Goal: Navigation & Orientation: Find specific page/section

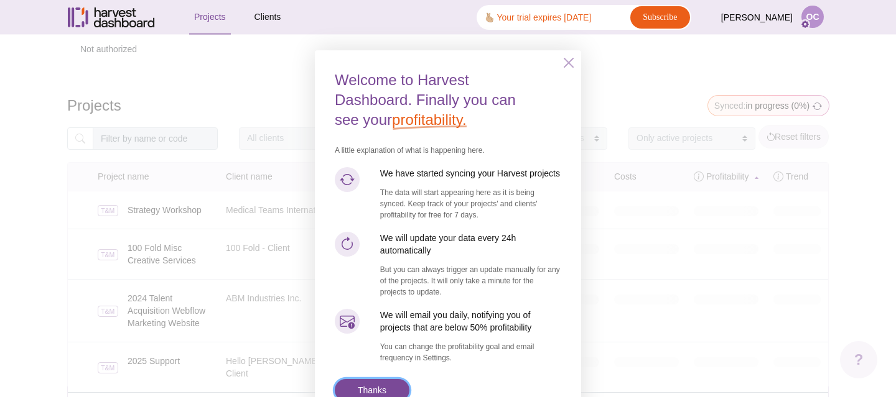
click at [385, 391] on link "Thanks" at bounding box center [372, 390] width 75 height 22
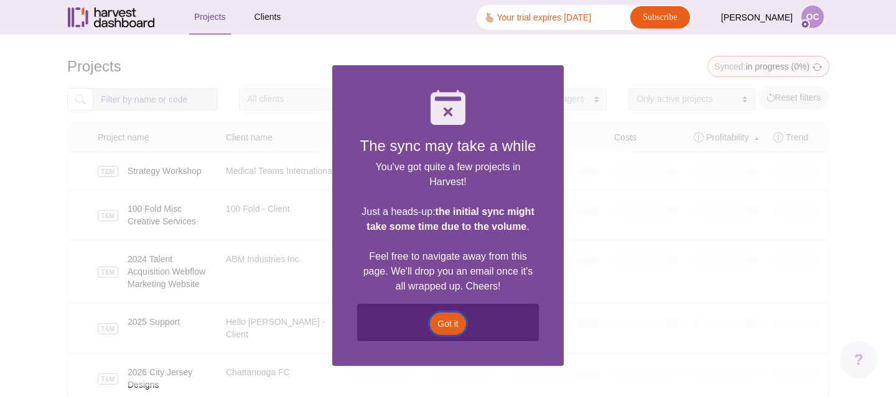
click at [447, 323] on link "Got it" at bounding box center [447, 324] width 35 height 22
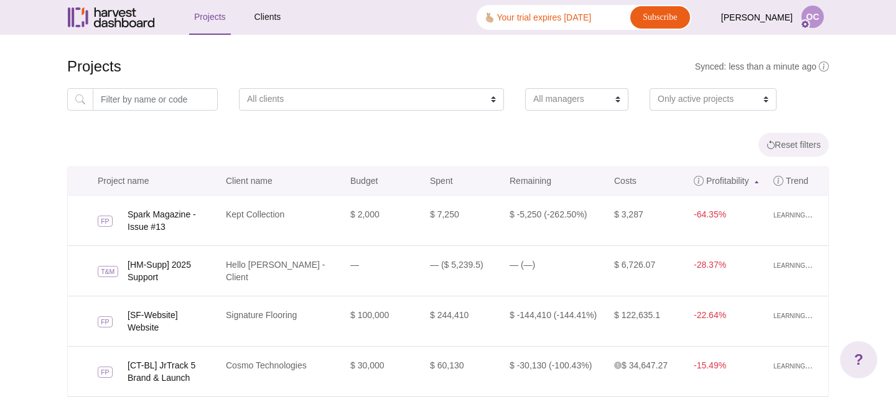
click at [62, 141] on div "Synced: less than a minute ago Projects All clients 100 Fold - Client 12Stone P…" at bounding box center [448, 398] width 780 height 727
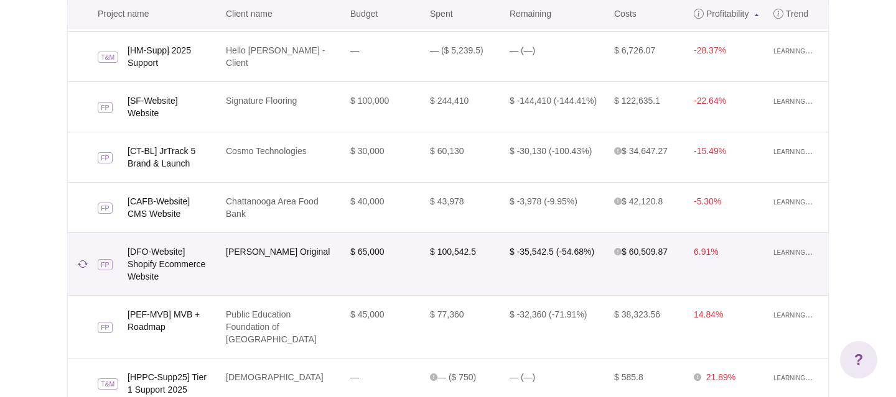
click at [401, 238] on td "$ 65,000" at bounding box center [383, 264] width 80 height 63
click at [167, 246] on link "[DFO-Website] Shopify Ecommerce Website" at bounding box center [173, 264] width 91 height 37
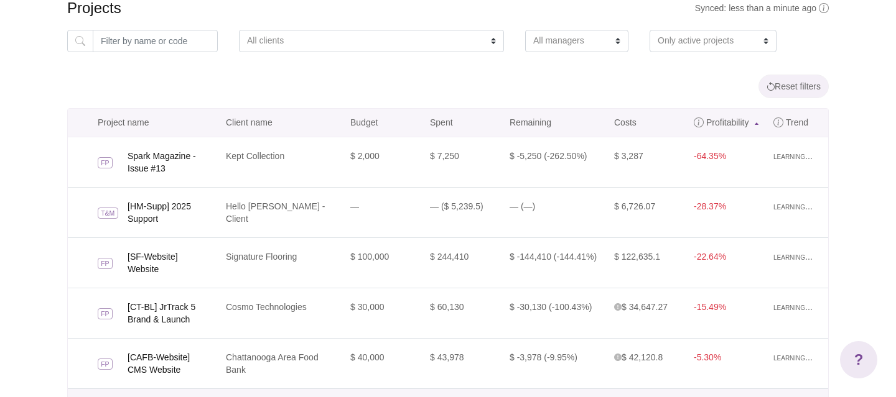
scroll to position [0, 0]
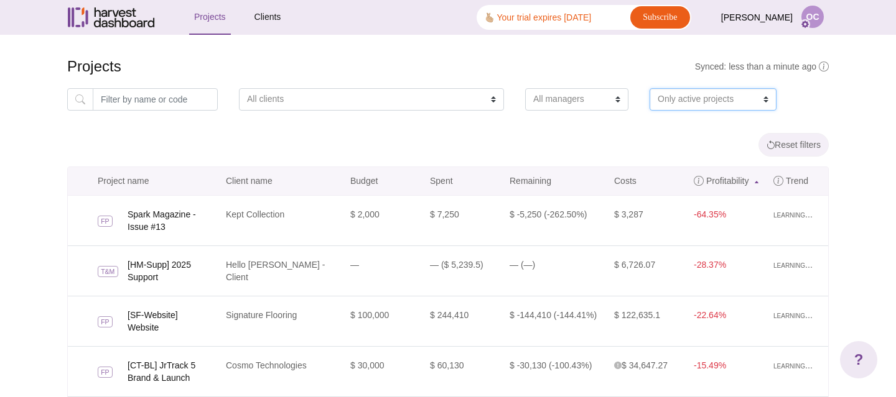
click at [649, 98] on select "Only active projects Only archived projects Both active and archived" at bounding box center [712, 99] width 127 height 22
click at [649, 88] on select "Only active projects Only archived projects Both active and archived" at bounding box center [712, 99] width 127 height 22
click at [259, 19] on link "Clients" at bounding box center [267, 18] width 37 height 34
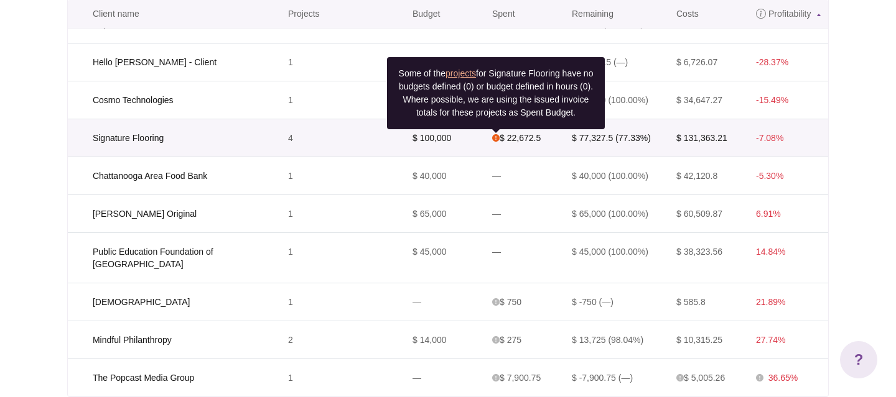
scroll to position [174, 0]
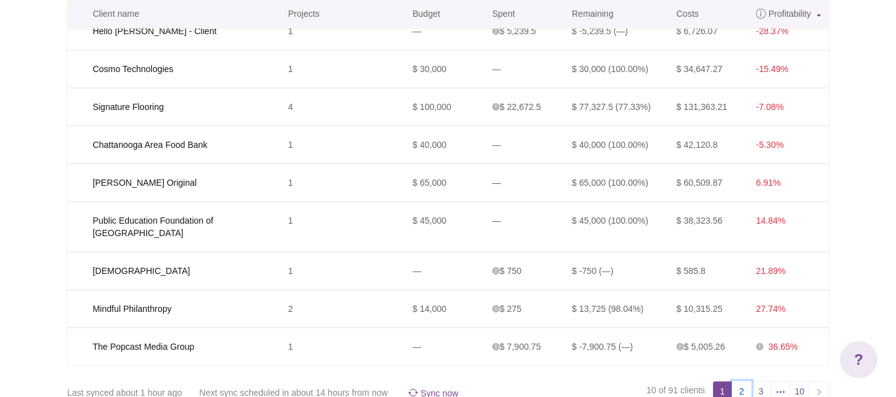
click at [738, 381] on link "2" at bounding box center [741, 391] width 20 height 20
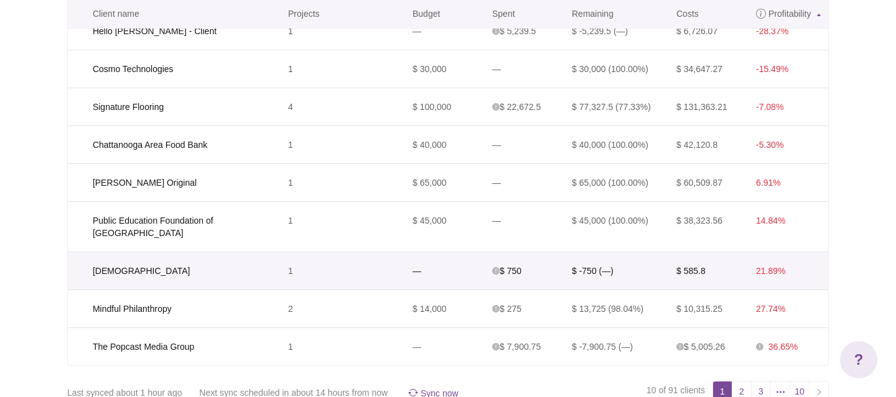
scroll to position [0, 0]
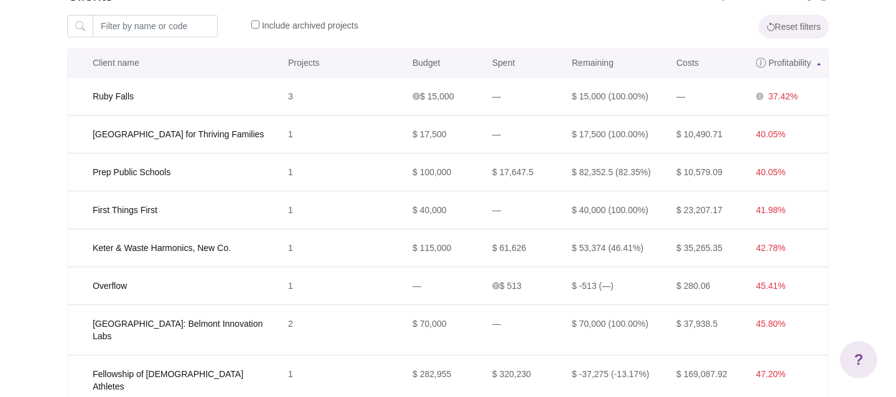
scroll to position [75, 0]
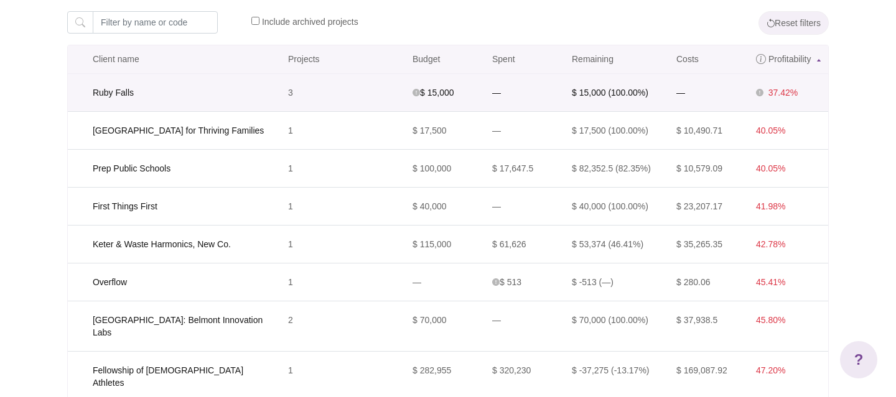
click at [787, 96] on span "37.42%" at bounding box center [782, 93] width 29 height 10
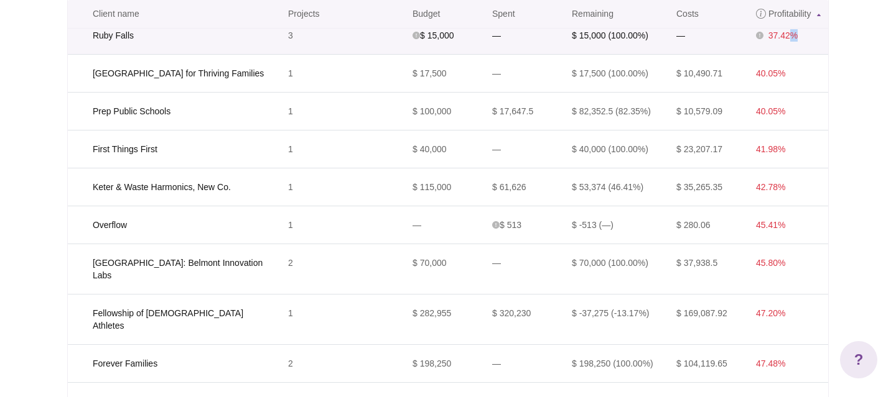
scroll to position [174, 0]
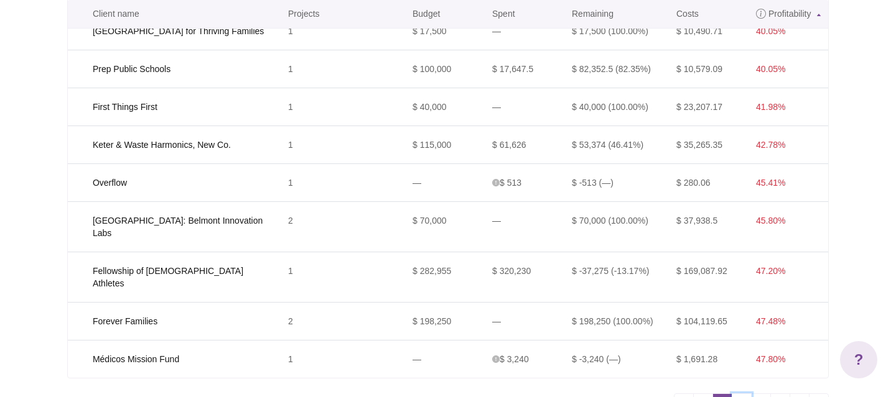
click at [740, 394] on link "3" at bounding box center [741, 404] width 20 height 20
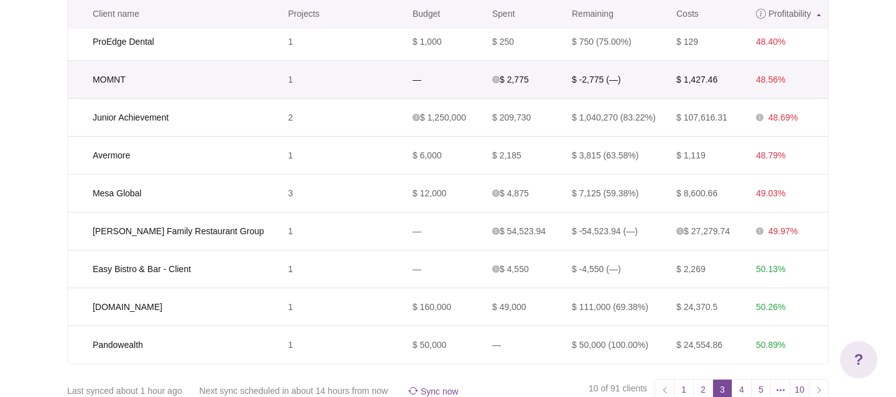
scroll to position [174, 0]
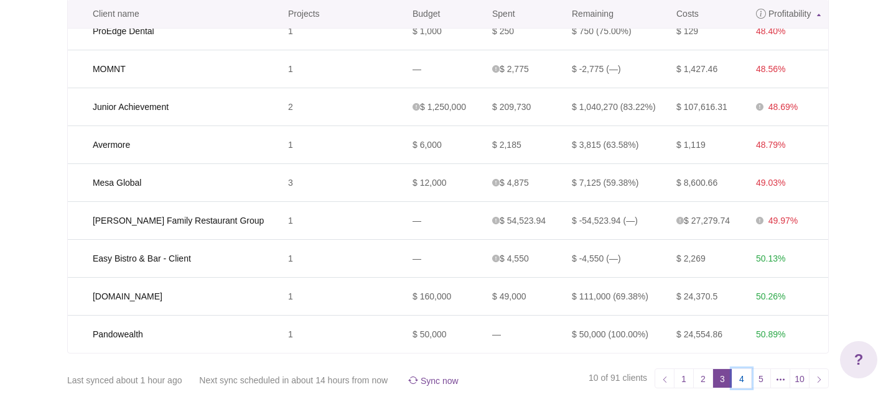
click at [735, 381] on link "4" at bounding box center [741, 379] width 20 height 20
